Goal: Task Accomplishment & Management: Manage account settings

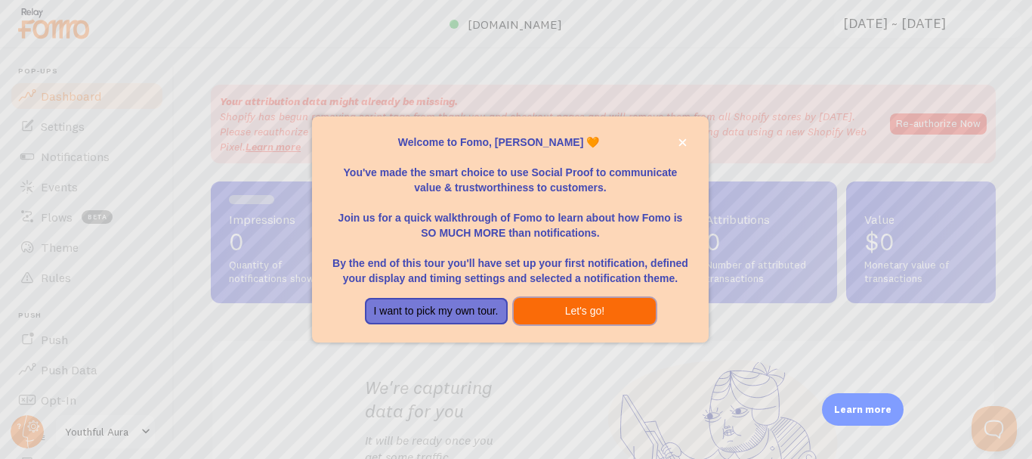
click at [602, 299] on button "Let's go!" at bounding box center [585, 311] width 143 height 27
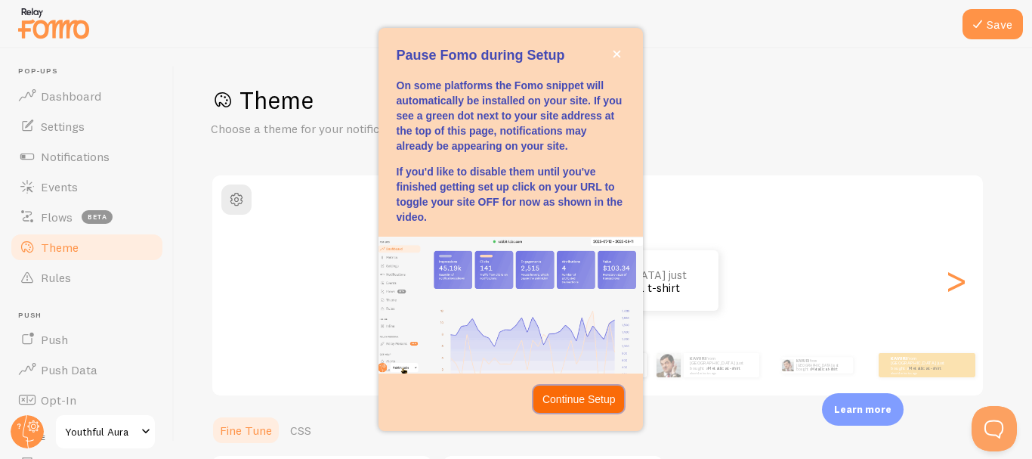
click at [582, 398] on p "Continue Setup" at bounding box center [579, 399] width 73 height 15
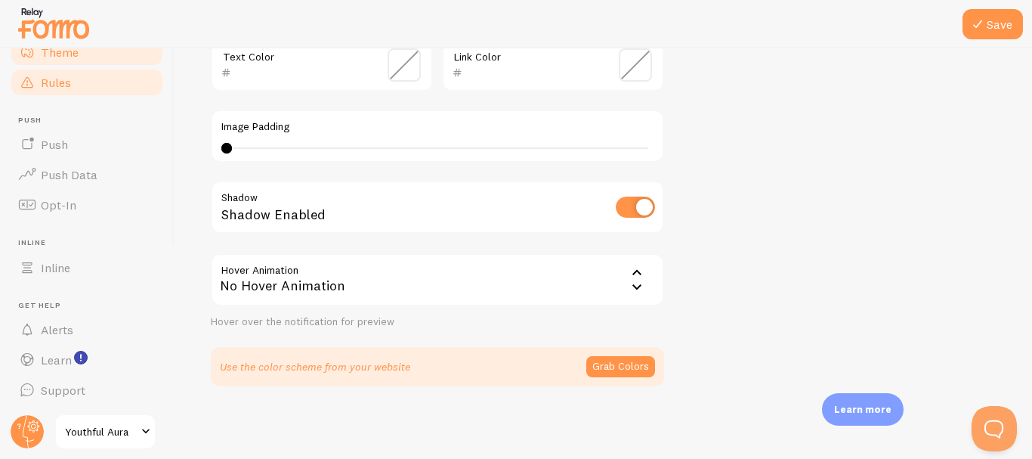
scroll to position [196, 0]
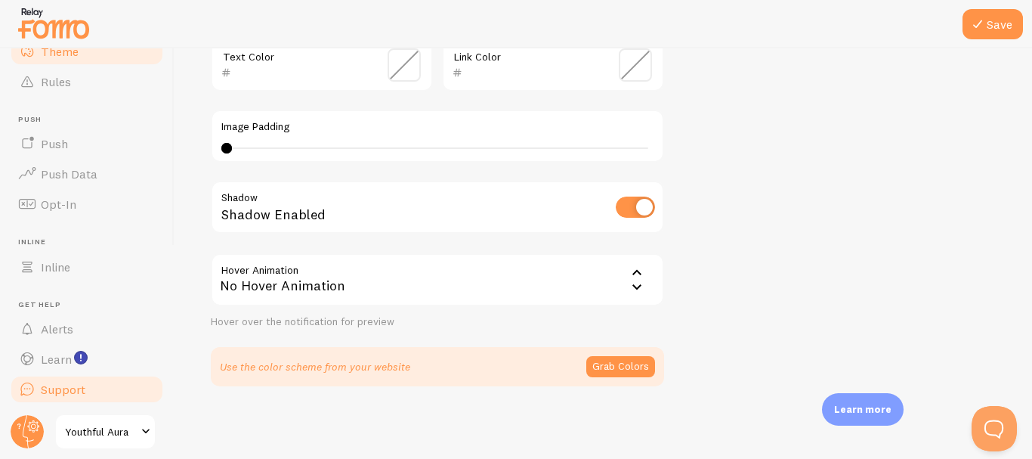
click at [75, 395] on span "Support" at bounding box center [63, 389] width 45 height 15
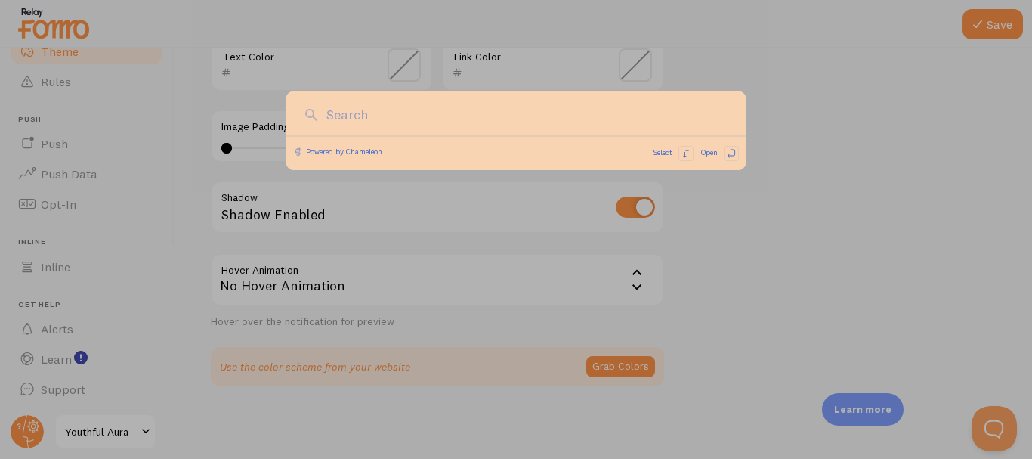
click at [91, 430] on div at bounding box center [516, 229] width 1032 height 459
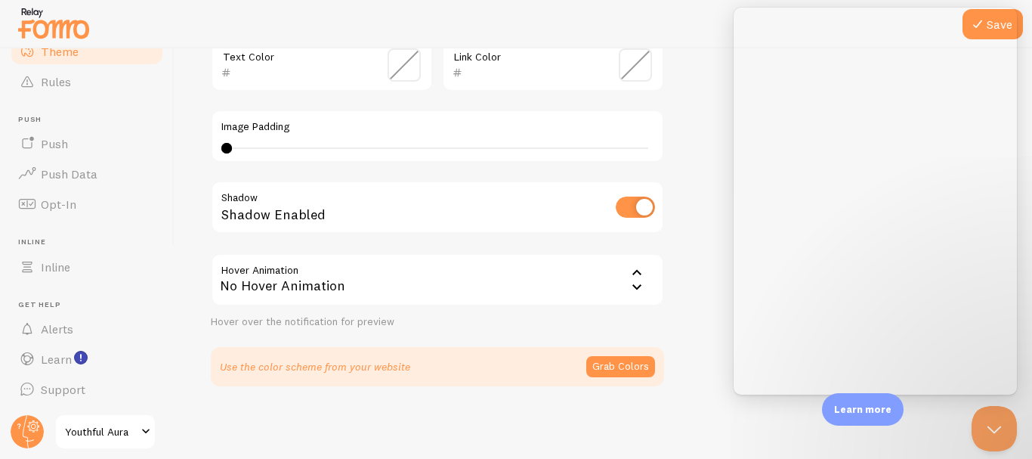
click at [91, 430] on span "Youthful Aura" at bounding box center [101, 432] width 72 height 18
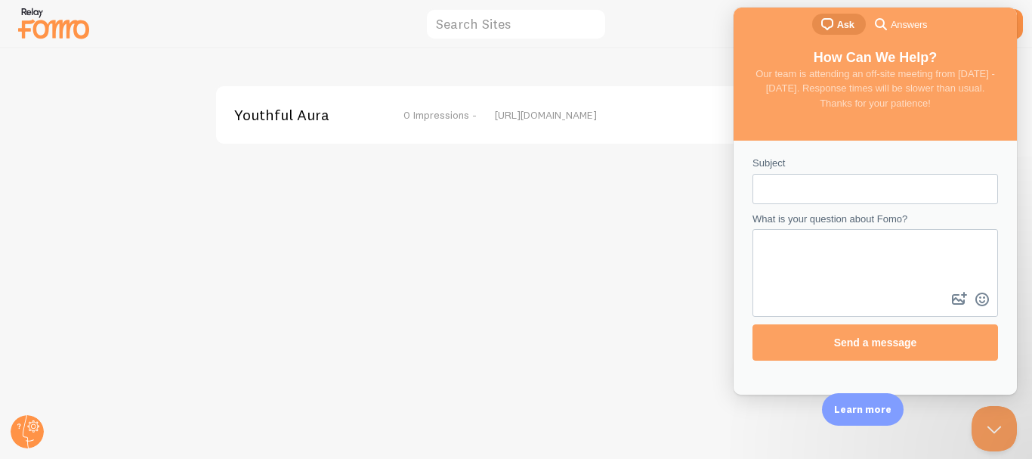
click at [602, 183] on div "Youthful Aura 0 Impressions - [URL][DOMAIN_NAME]" at bounding box center [517, 253] width 1032 height 410
click at [991, 416] on button "Close Beacon popover" at bounding box center [991, 425] width 45 height 45
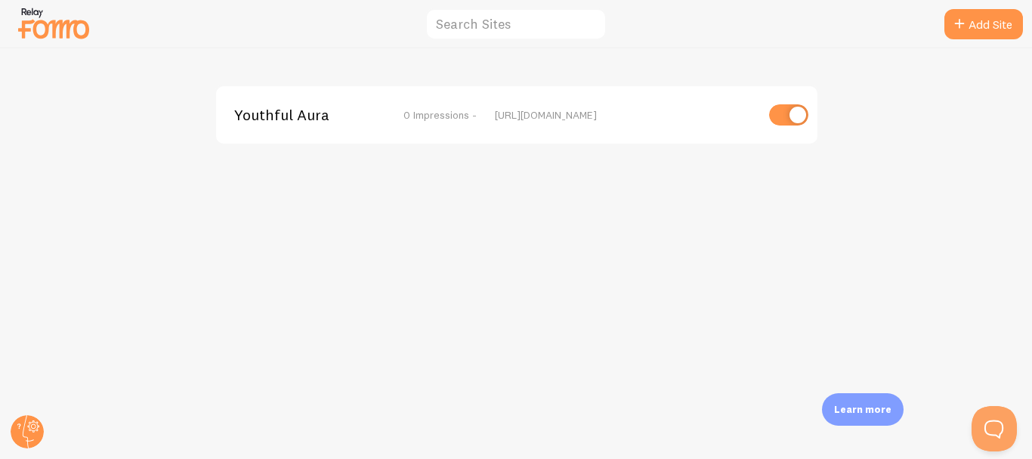
click at [778, 123] on input "checkbox" at bounding box center [788, 114] width 39 height 21
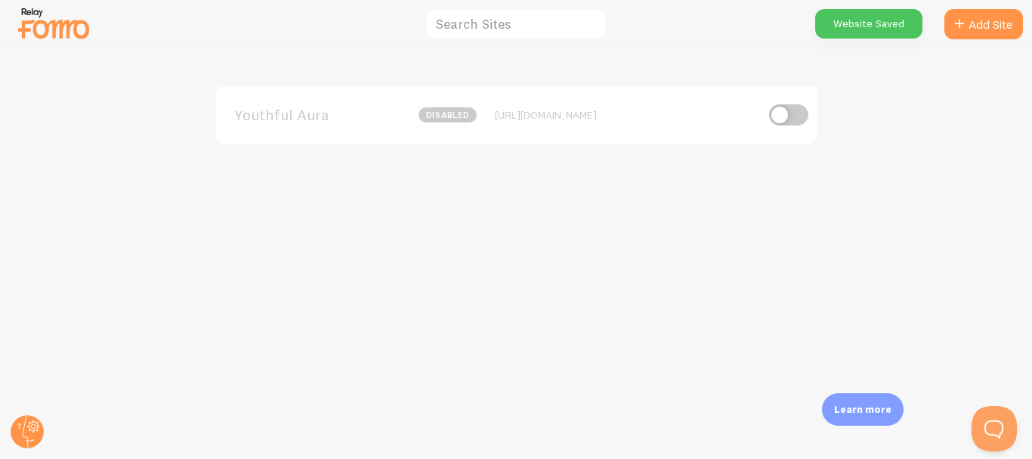
click at [778, 123] on input "checkbox" at bounding box center [788, 114] width 39 height 21
checkbox input "true"
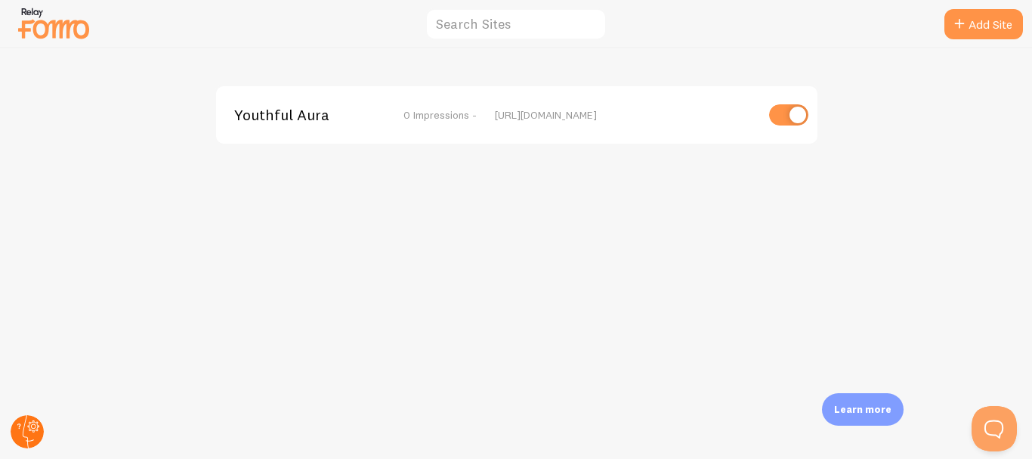
click at [29, 438] on circle at bounding box center [27, 431] width 33 height 33
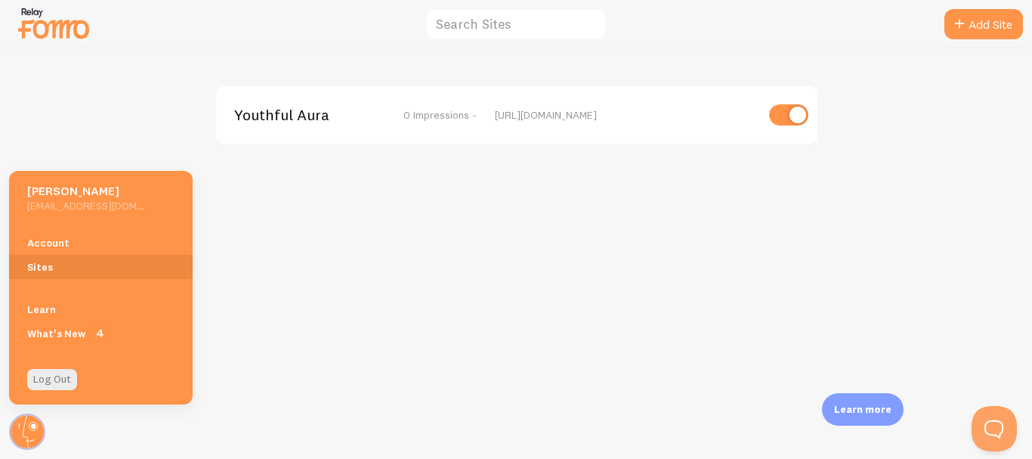
click at [136, 120] on div "Youthful Aura 0 Impressions - [URL][DOMAIN_NAME]" at bounding box center [517, 253] width 1032 height 410
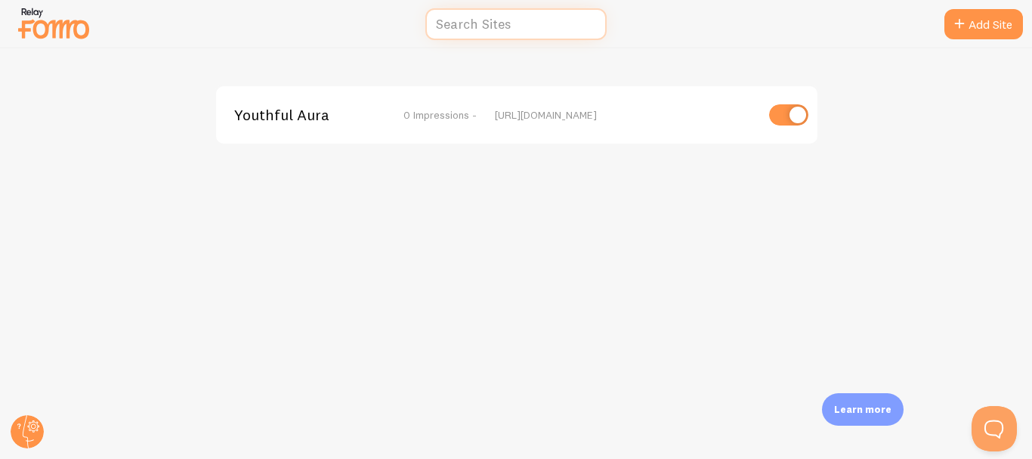
click at [469, 36] on input "text" at bounding box center [516, 24] width 181 height 33
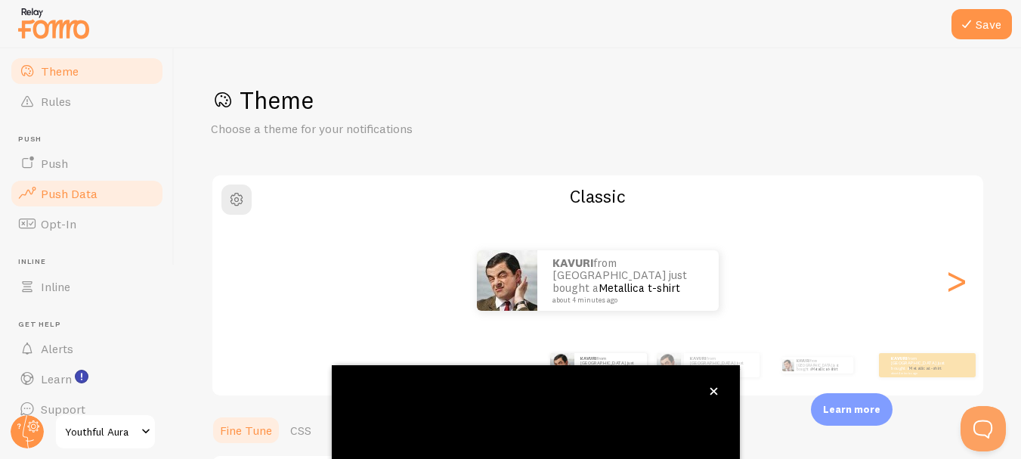
click at [88, 181] on link "Push Data" at bounding box center [87, 193] width 156 height 30
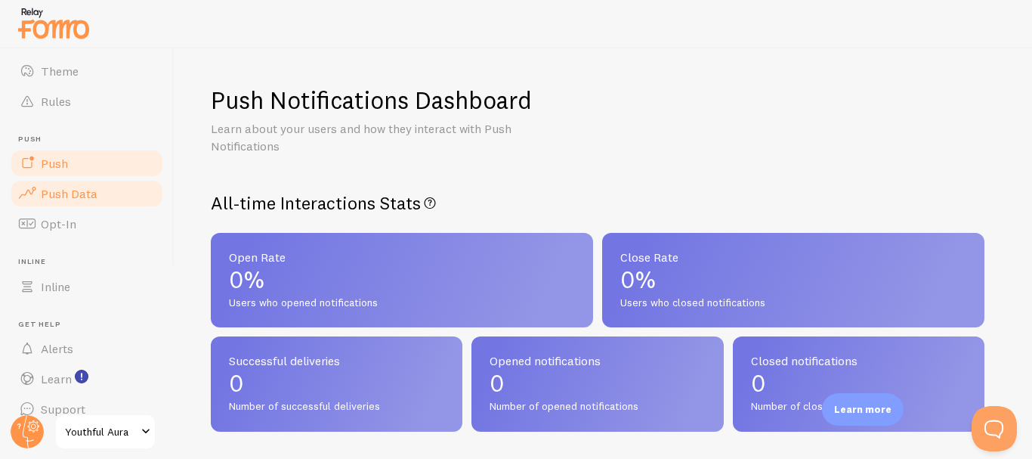
click at [92, 171] on link "Push" at bounding box center [87, 163] width 156 height 30
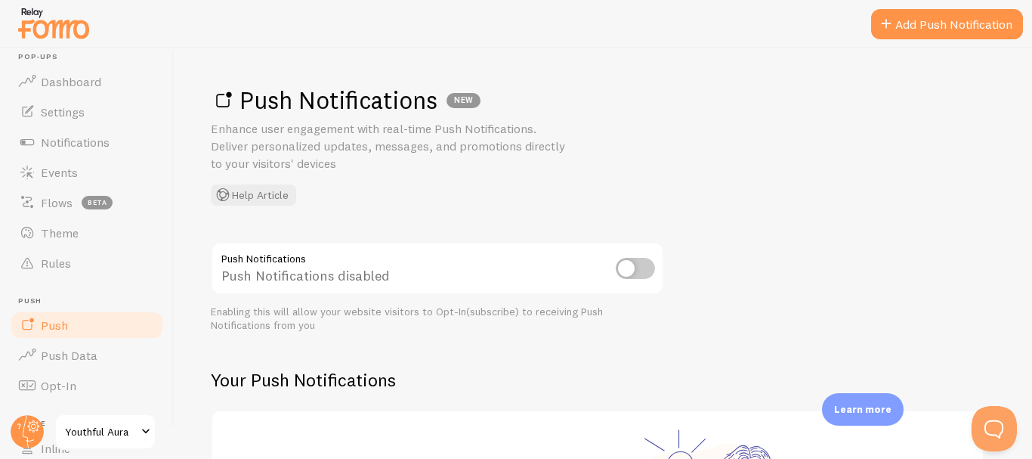
scroll to position [12, 0]
click at [92, 151] on span "Notifications" at bounding box center [75, 144] width 69 height 15
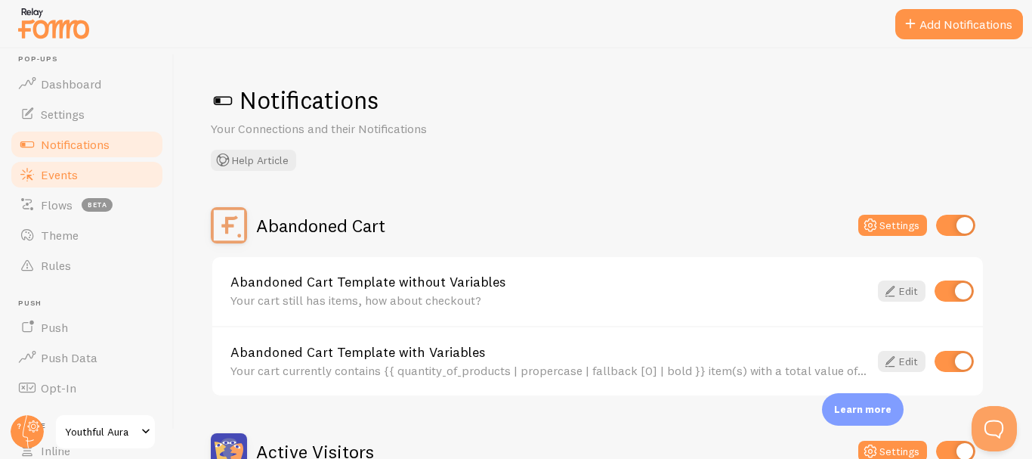
click at [91, 173] on link "Events" at bounding box center [87, 174] width 156 height 30
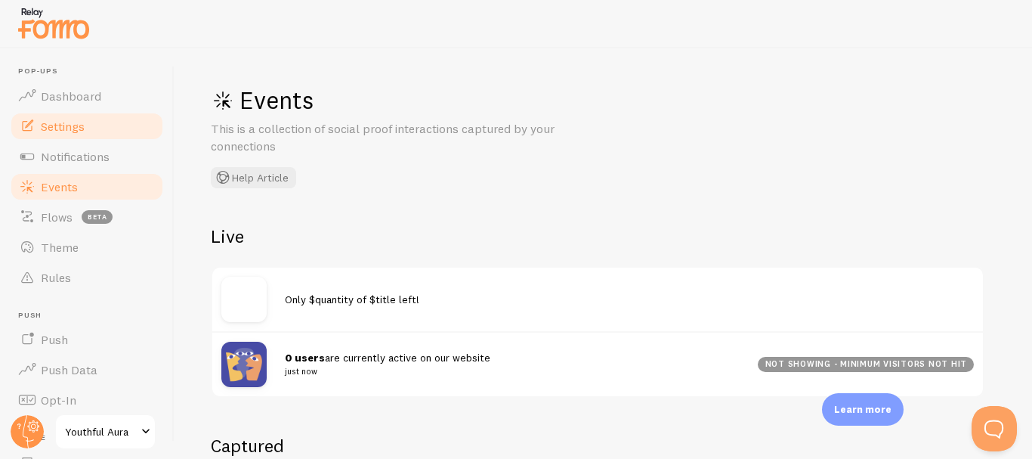
click at [101, 125] on link "Settings" at bounding box center [87, 126] width 156 height 30
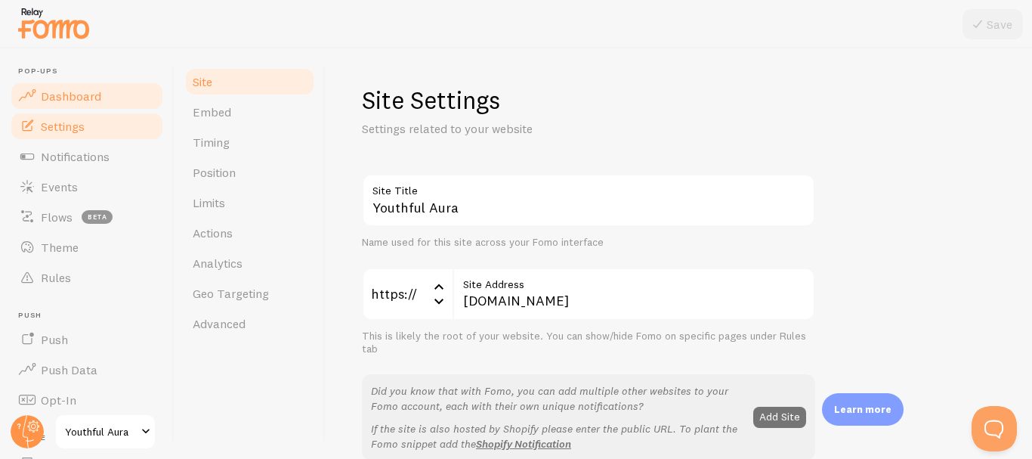
click at [92, 104] on link "Dashboard" at bounding box center [87, 96] width 156 height 30
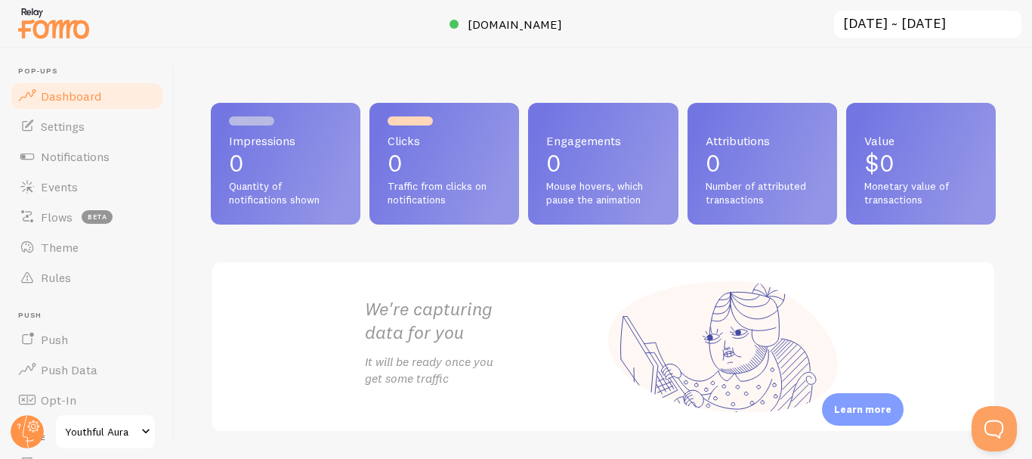
click at [97, 63] on header "Pop-ups Dashboard Settings Notifications Events Flows beta Theme Rules [GEOGRAP…" at bounding box center [87, 253] width 174 height 410
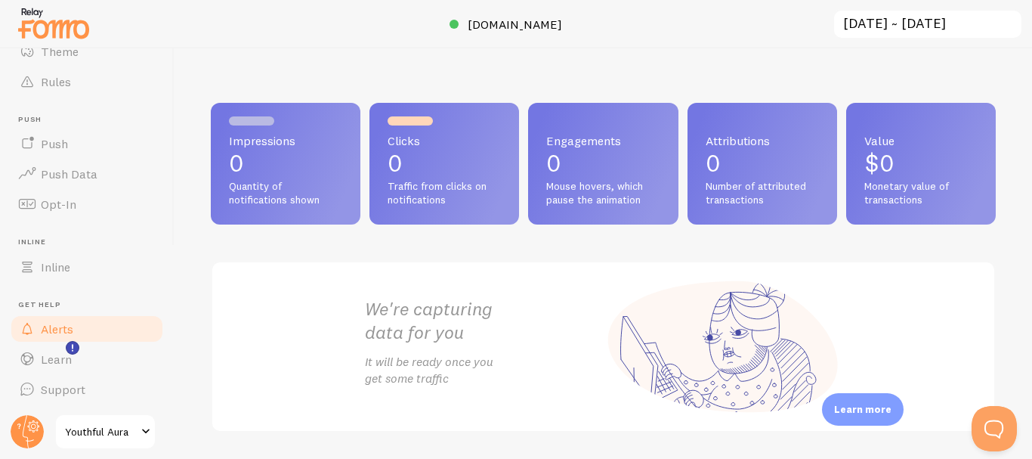
click at [107, 328] on link "Alerts" at bounding box center [87, 329] width 156 height 30
